Goal: Information Seeking & Learning: Learn about a topic

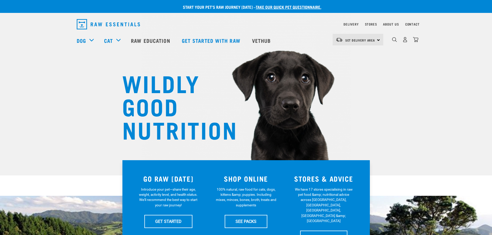
click at [86, 40] on link "Dog" at bounding box center [81, 41] width 9 height 8
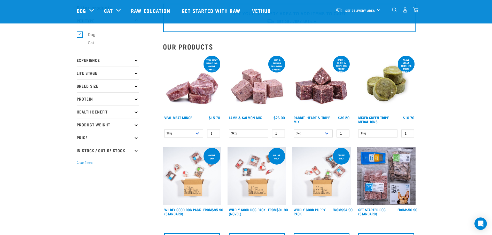
scroll to position [19, 0]
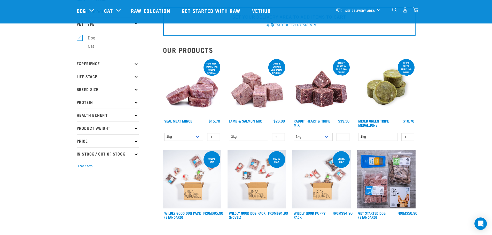
click at [136, 102] on icon at bounding box center [136, 102] width 3 height 3
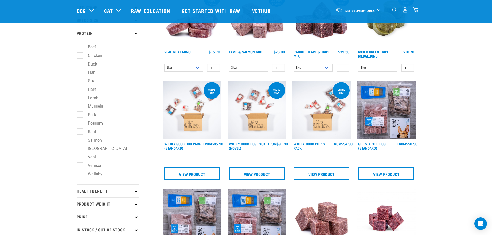
scroll to position [89, 0]
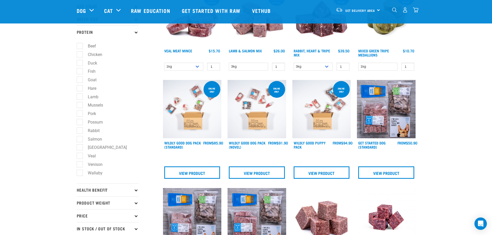
click at [81, 140] on label "Salmon" at bounding box center [92, 139] width 25 height 6
click at [80, 140] on input "Salmon" at bounding box center [78, 138] width 3 height 3
checkbox input "true"
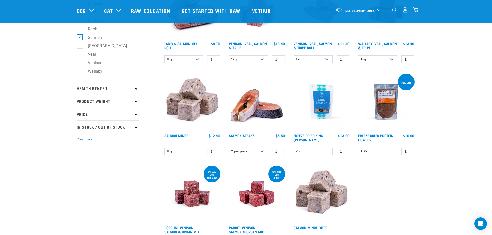
scroll to position [191, 0]
click at [247, 135] on link "Salmon Steaks" at bounding box center [242, 136] width 26 height 2
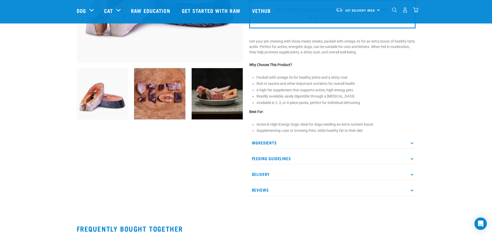
scroll to position [141, 0]
click at [344, 157] on p "Feeding Guidelines" at bounding box center [332, 159] width 166 height 12
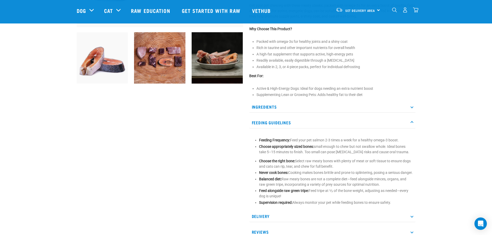
scroll to position [179, 0]
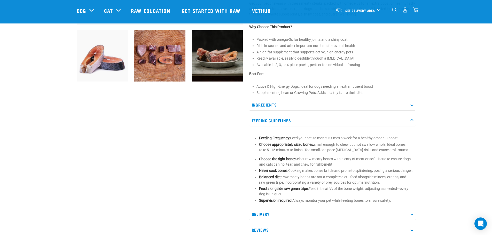
click at [387, 123] on p "Feeding Guidelines" at bounding box center [332, 121] width 166 height 12
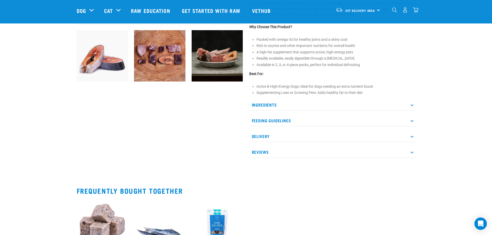
click at [377, 132] on p "Delivery" at bounding box center [332, 137] width 166 height 12
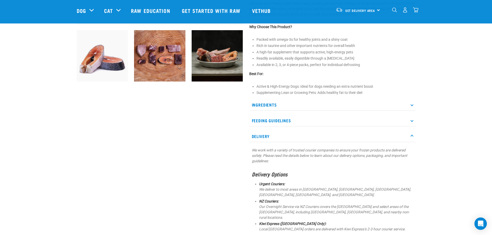
click at [382, 132] on p "Delivery" at bounding box center [332, 137] width 166 height 12
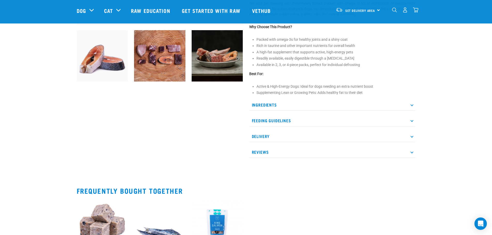
click at [356, 148] on p "Reviews" at bounding box center [332, 152] width 166 height 12
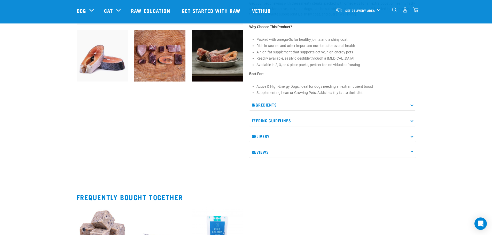
click at [352, 155] on p "Reviews" at bounding box center [332, 152] width 166 height 12
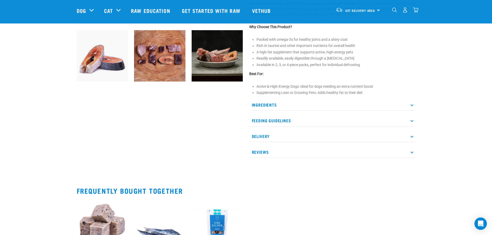
click at [371, 104] on p "Ingredients" at bounding box center [332, 105] width 166 height 12
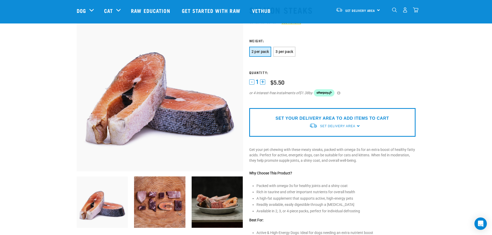
scroll to position [0, 0]
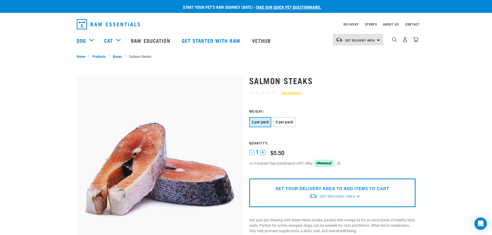
click at [92, 45] on div "Dog" at bounding box center [88, 40] width 22 height 21
click at [393, 41] on img "dropdown navigation" at bounding box center [394, 39] width 5 height 5
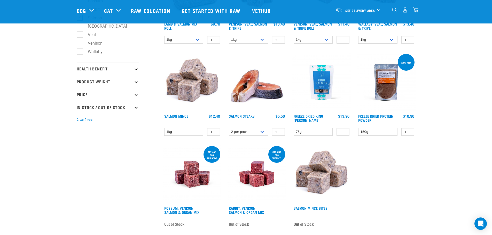
scroll to position [212, 0]
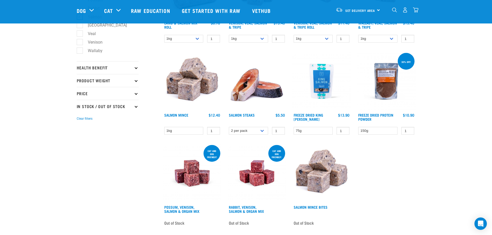
click at [177, 116] on link "Salmon Mince" at bounding box center [176, 115] width 24 height 2
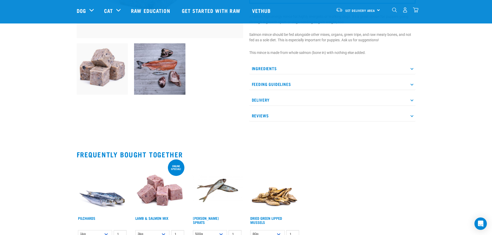
scroll to position [168, 0]
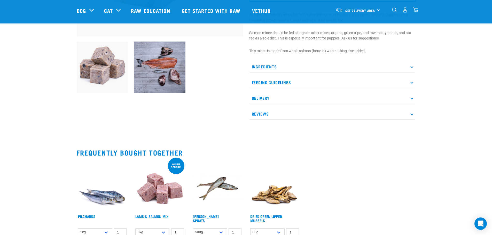
click at [414, 62] on p "Ingredients" at bounding box center [332, 67] width 166 height 12
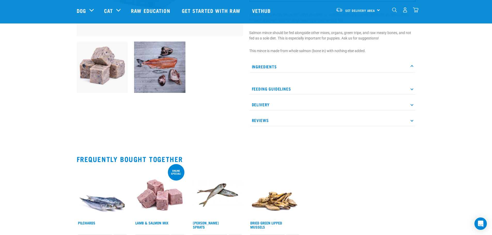
click at [407, 65] on p "Ingredients" at bounding box center [332, 67] width 166 height 12
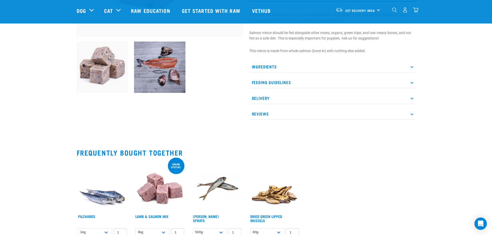
click at [408, 63] on p "Ingredients" at bounding box center [332, 67] width 166 height 12
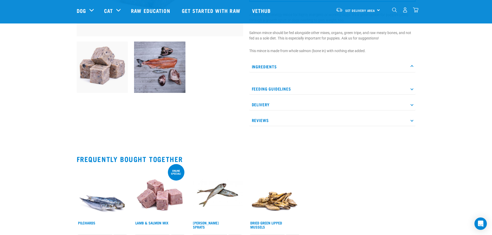
click at [407, 63] on p "Ingredients" at bounding box center [332, 67] width 166 height 12
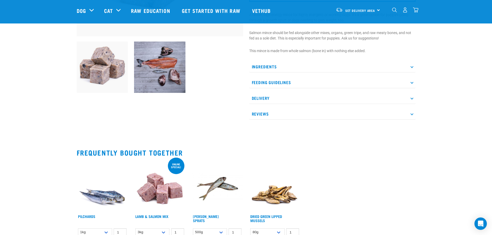
click at [398, 80] on p "Feeding Guidelines" at bounding box center [332, 83] width 166 height 12
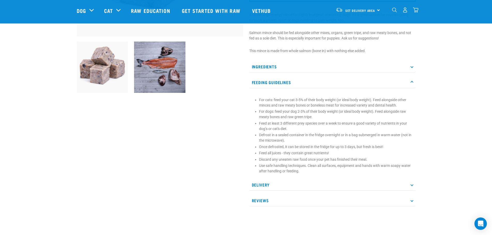
click at [405, 71] on p "Ingredients" at bounding box center [332, 67] width 166 height 12
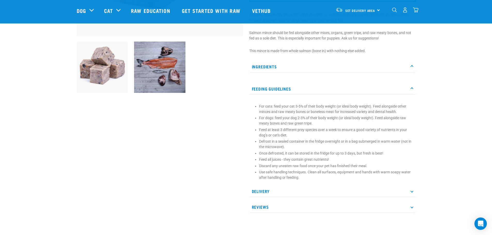
click at [408, 84] on p "Feeding Guidelines" at bounding box center [332, 89] width 166 height 12
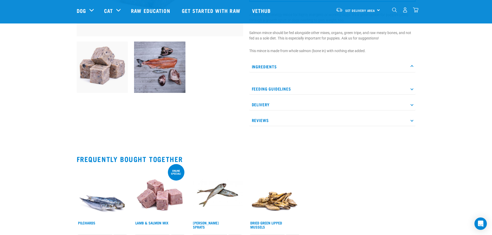
click at [391, 107] on p "Delivery" at bounding box center [332, 105] width 166 height 12
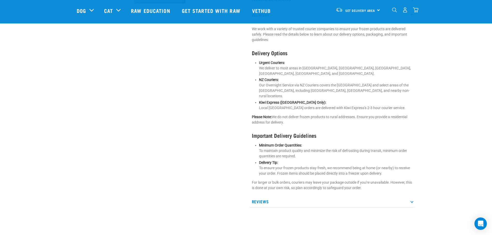
scroll to position [257, 0]
click at [403, 196] on p "Reviews" at bounding box center [332, 202] width 166 height 12
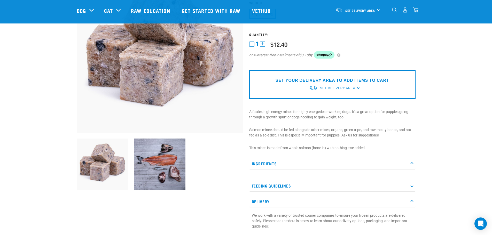
scroll to position [68, 0]
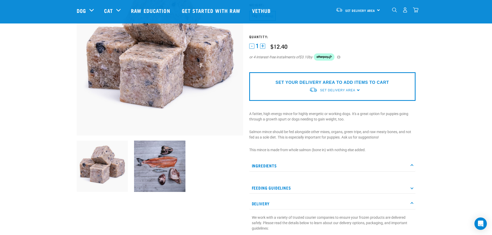
click at [410, 166] on p "Ingredients" at bounding box center [332, 166] width 166 height 12
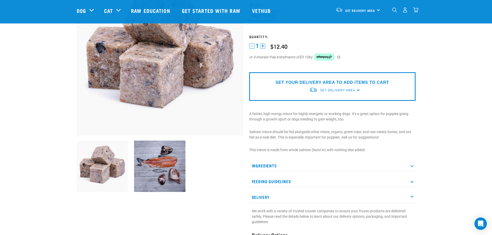
click at [411, 166] on icon at bounding box center [411, 165] width 3 height 3
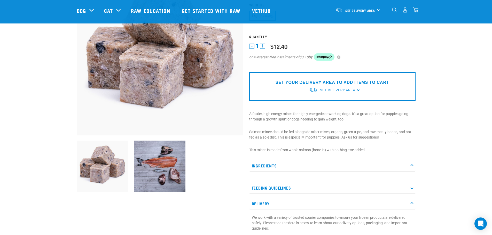
click at [412, 166] on icon at bounding box center [411, 165] width 3 height 3
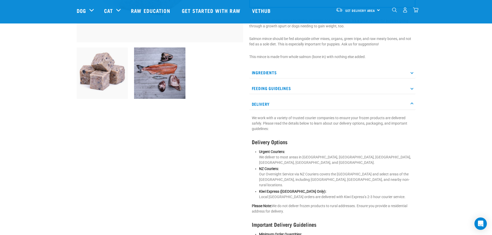
scroll to position [155, 0]
